Goal: Transaction & Acquisition: Download file/media

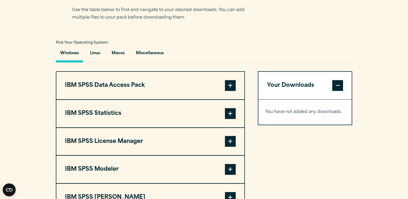
scroll to position [369, 0]
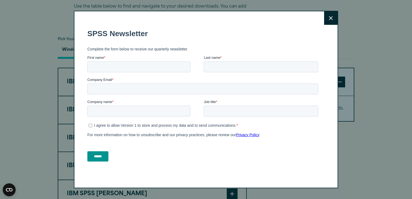
click at [329, 18] on icon at bounding box center [331, 18] width 4 height 4
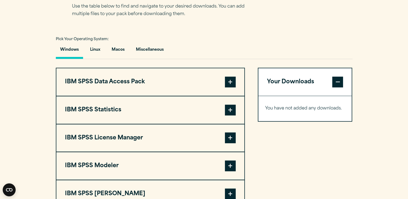
click at [231, 110] on span at bounding box center [230, 110] width 11 height 11
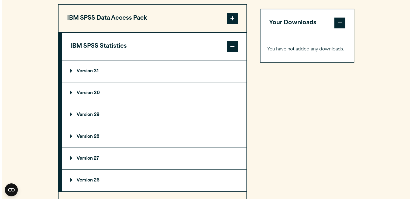
scroll to position [435, 0]
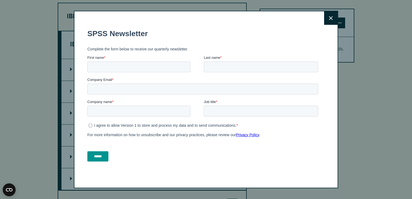
click at [331, 17] on button "Close" at bounding box center [330, 17] width 13 height 13
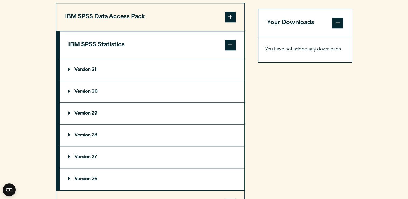
click at [79, 113] on p "Version 29" at bounding box center [82, 113] width 29 height 4
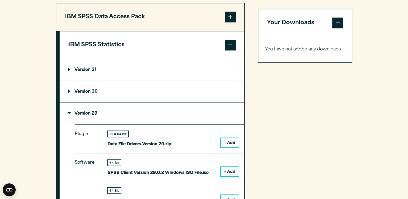
click at [70, 68] on p "Version 31" at bounding box center [82, 70] width 28 height 4
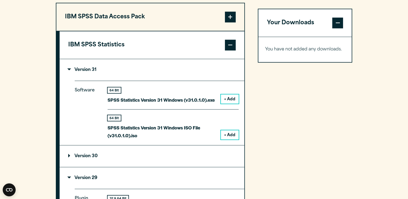
click at [70, 68] on p "Version 31" at bounding box center [82, 70] width 28 height 4
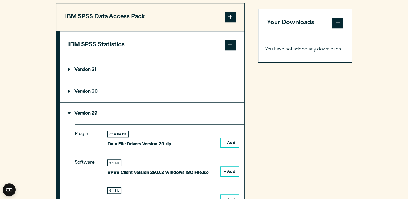
click at [68, 90] on summary "Version 30" at bounding box center [152, 92] width 185 height 22
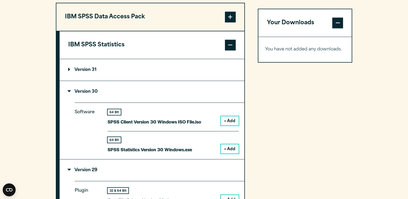
click at [68, 90] on p "Version 30" at bounding box center [82, 92] width 29 height 4
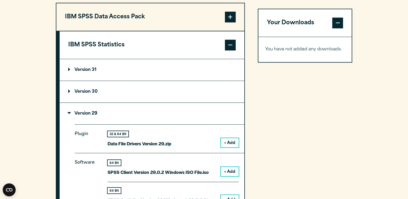
click at [68, 90] on p "Version 30" at bounding box center [82, 92] width 29 height 4
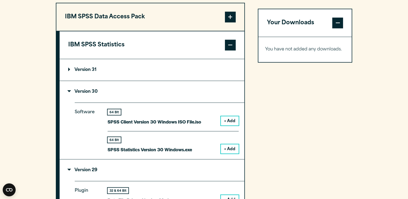
click at [230, 147] on button "+ Add" at bounding box center [230, 148] width 18 height 9
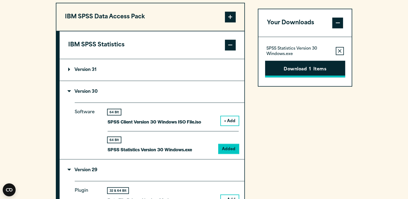
click at [316, 70] on button "Download 1 Items" at bounding box center [305, 69] width 80 height 17
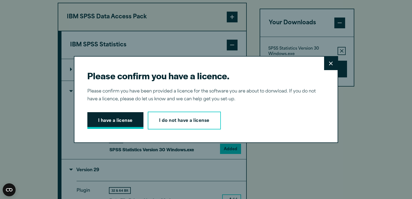
click at [119, 121] on button "I have a license" at bounding box center [115, 120] width 56 height 17
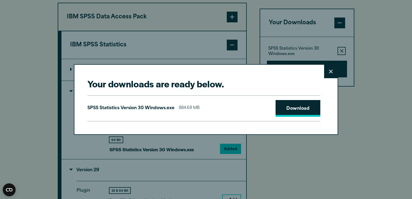
click at [291, 113] on link "Download" at bounding box center [298, 108] width 45 height 17
